Goal: Check status: Check status

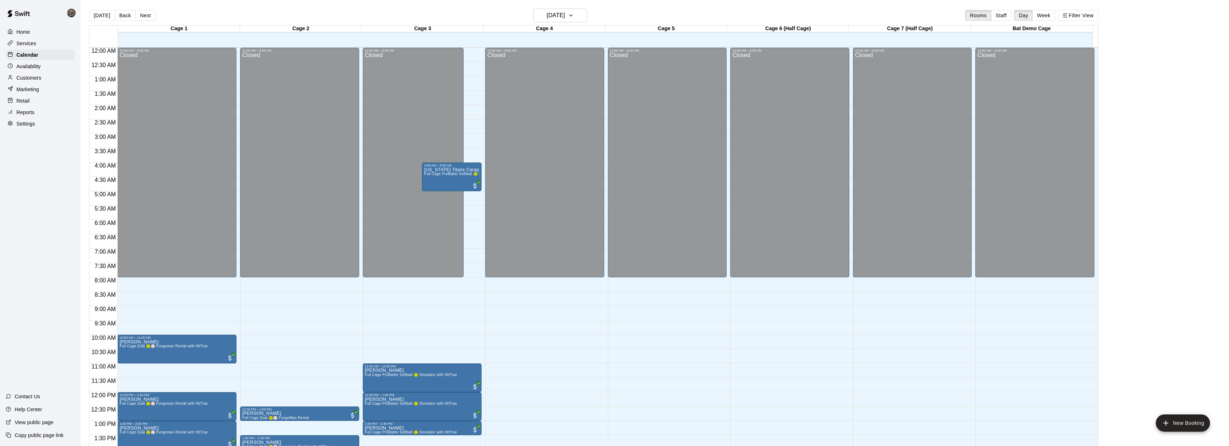
scroll to position [261, 0]
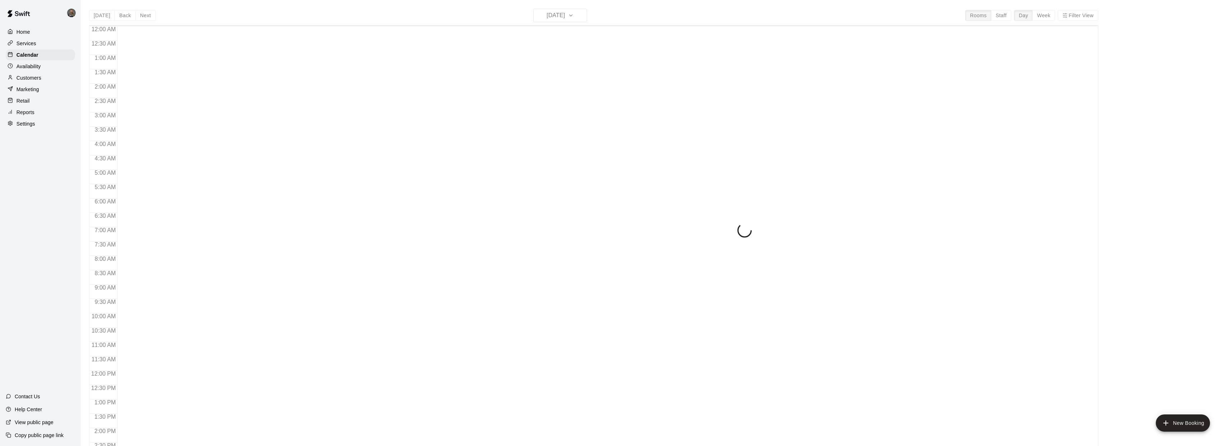
scroll to position [261, 0]
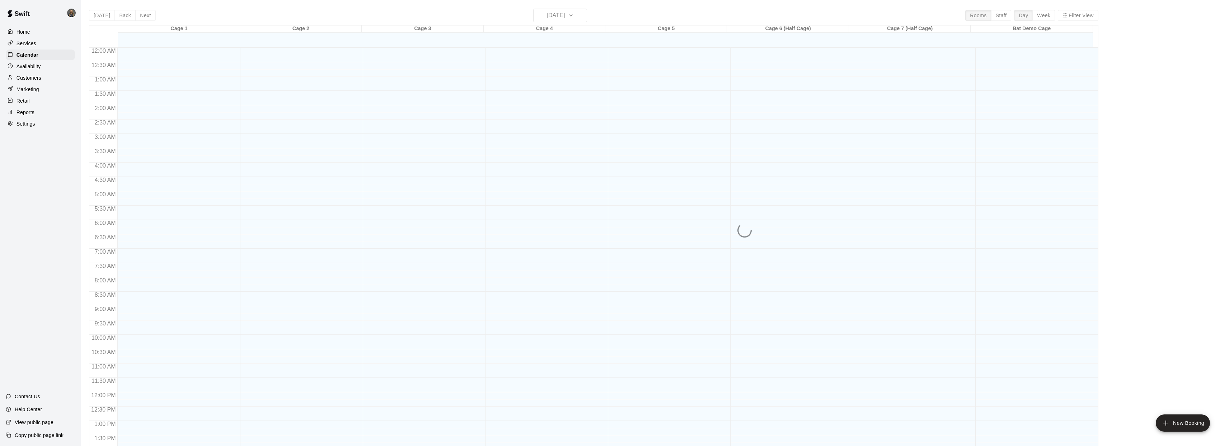
scroll to position [261, 0]
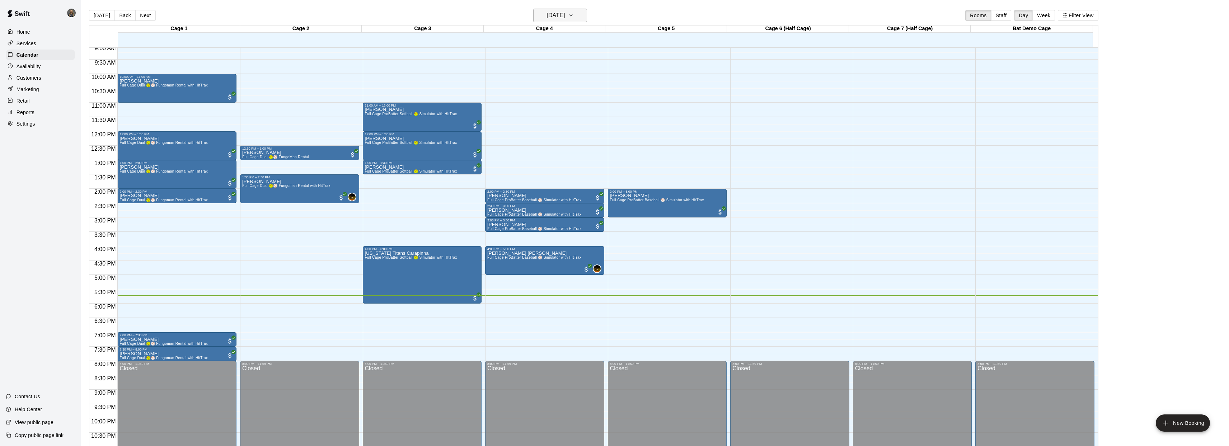
click at [555, 19] on h6 "[DATE]" at bounding box center [556, 15] width 18 height 10
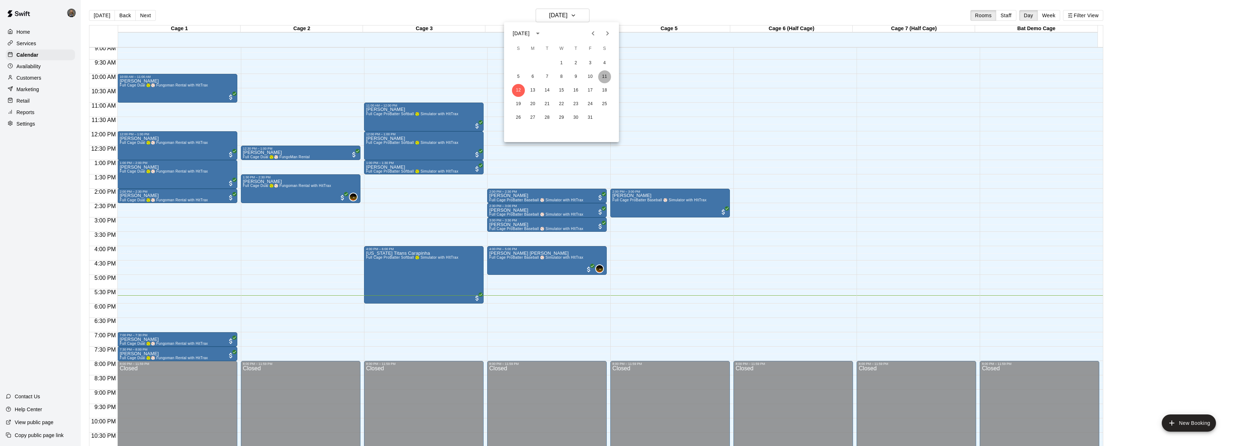
click at [606, 75] on button "11" at bounding box center [604, 76] width 13 height 13
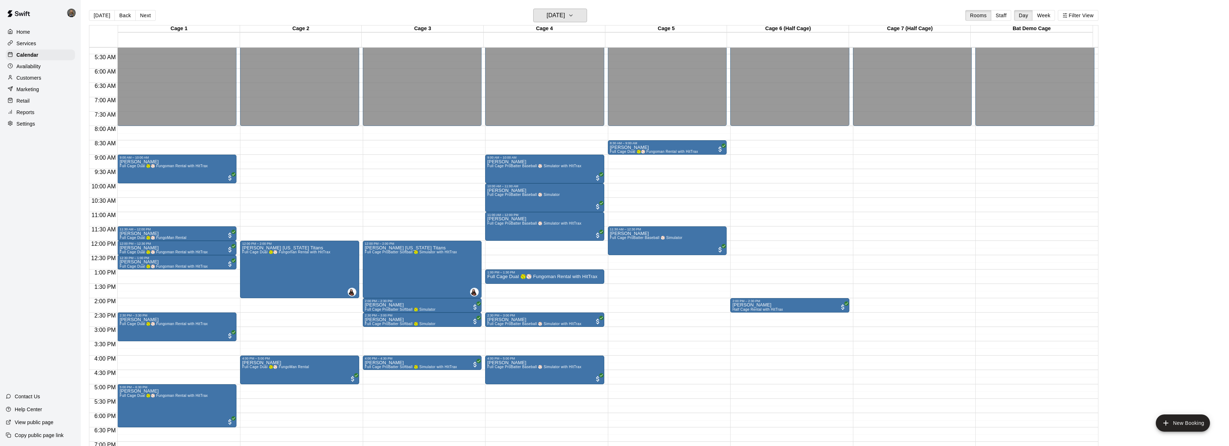
scroll to position [199, 0]
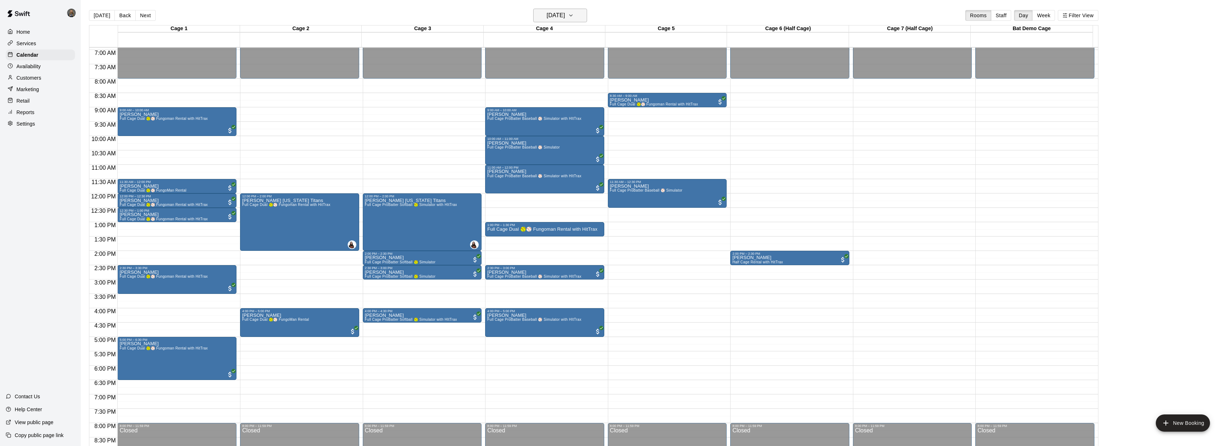
click at [565, 12] on h6 "[DATE]" at bounding box center [556, 15] width 18 height 10
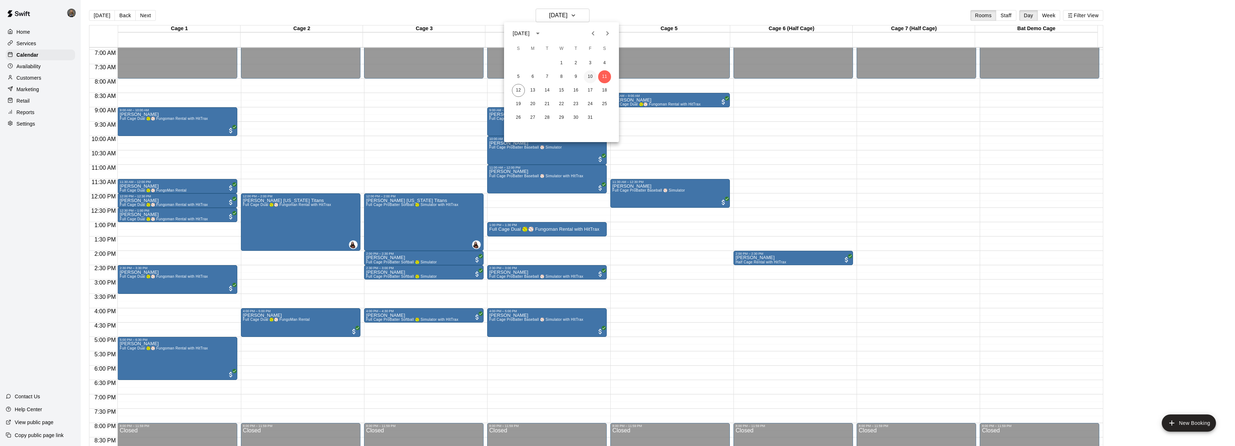
click at [589, 77] on button "10" at bounding box center [590, 76] width 13 height 13
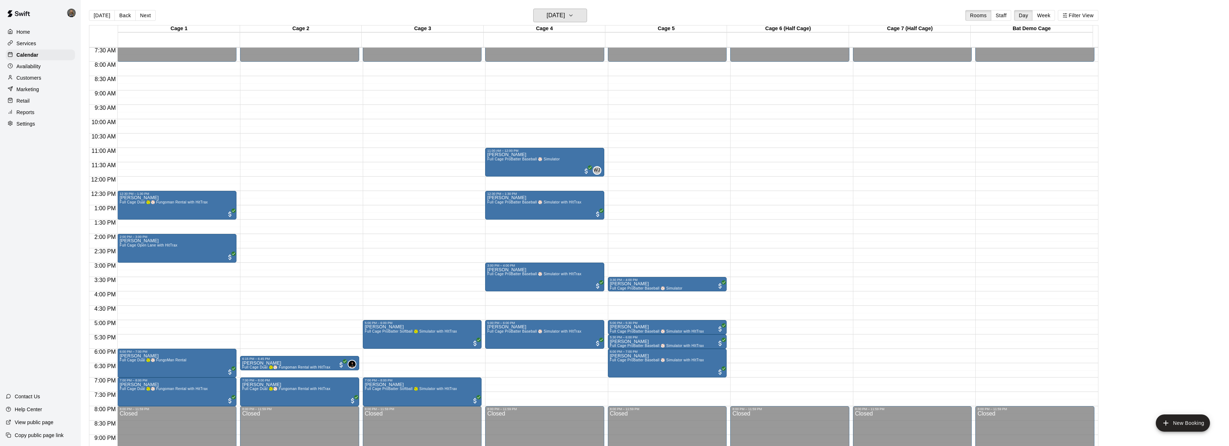
scroll to position [216, 0]
click at [553, 14] on h6 "[DATE]" at bounding box center [556, 15] width 18 height 10
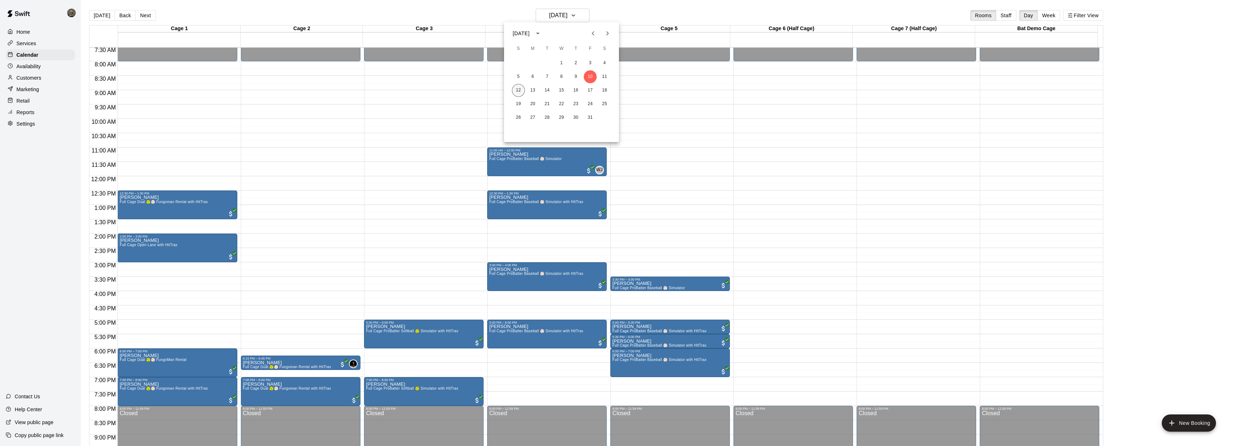
click at [517, 91] on button "12" at bounding box center [518, 90] width 13 height 13
